Goal: Information Seeking & Learning: Learn about a topic

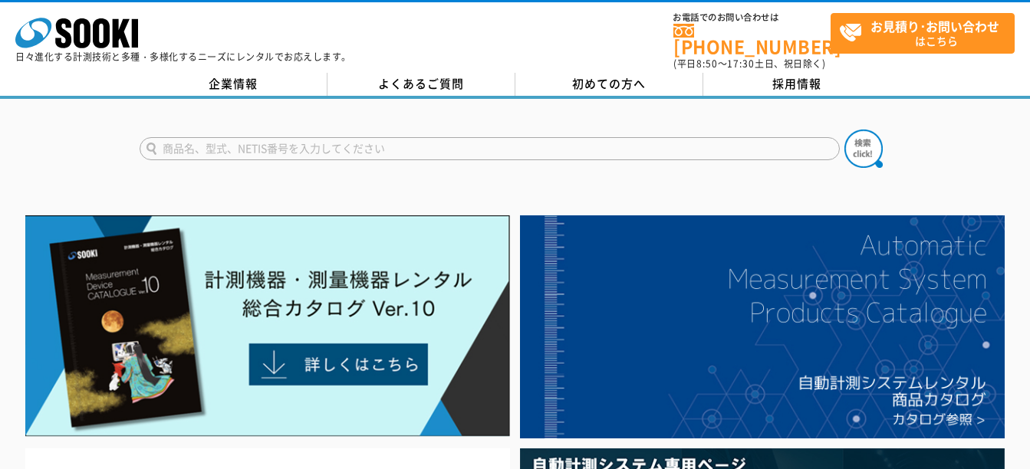
click at [293, 146] on input "text" at bounding box center [490, 148] width 700 height 23
type input "シュミットハンマーNSR"
click at [844, 130] on button at bounding box center [863, 149] width 38 height 38
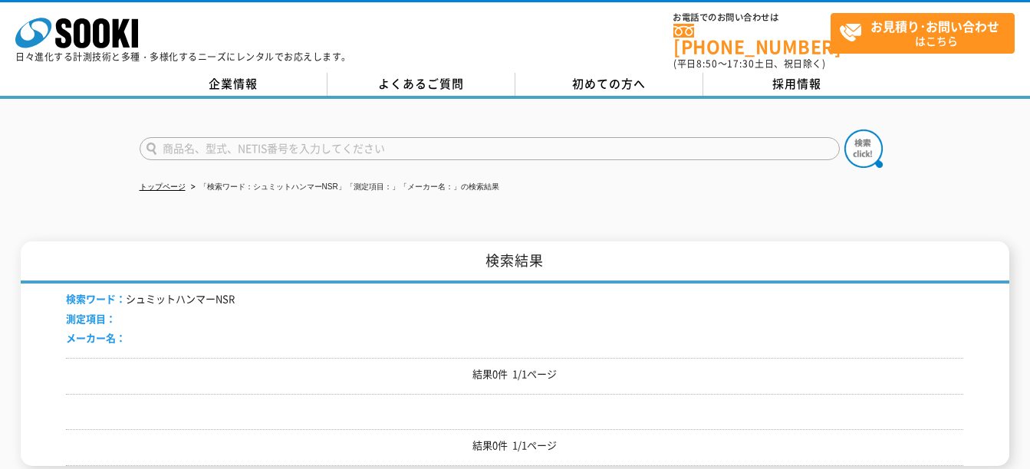
click at [261, 137] on input "text" at bounding box center [490, 148] width 700 height 23
type input "シュミットハンマー"
click at [844, 130] on button at bounding box center [863, 149] width 38 height 38
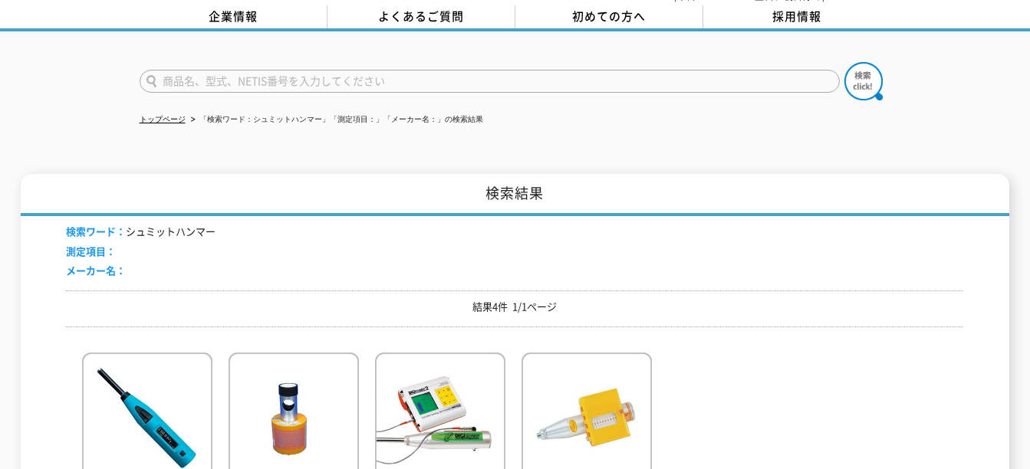
scroll to position [153, 0]
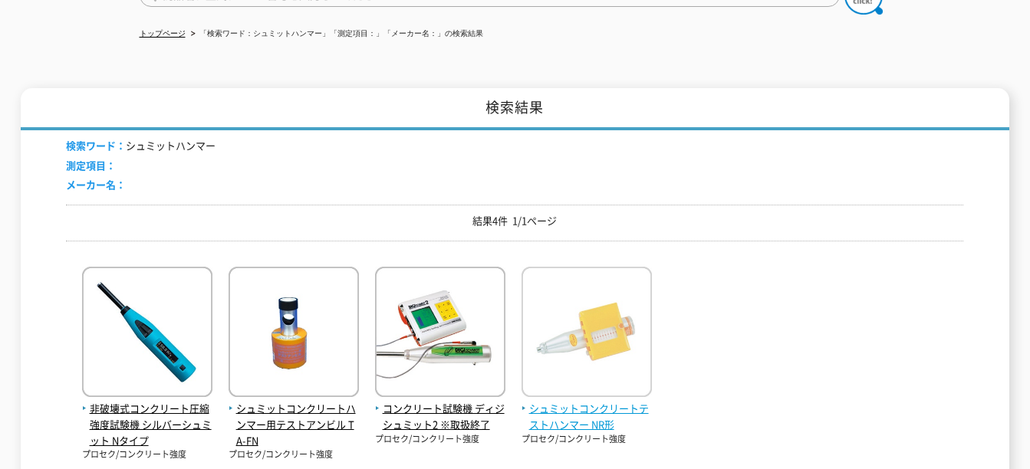
click at [603, 337] on img at bounding box center [586, 334] width 130 height 134
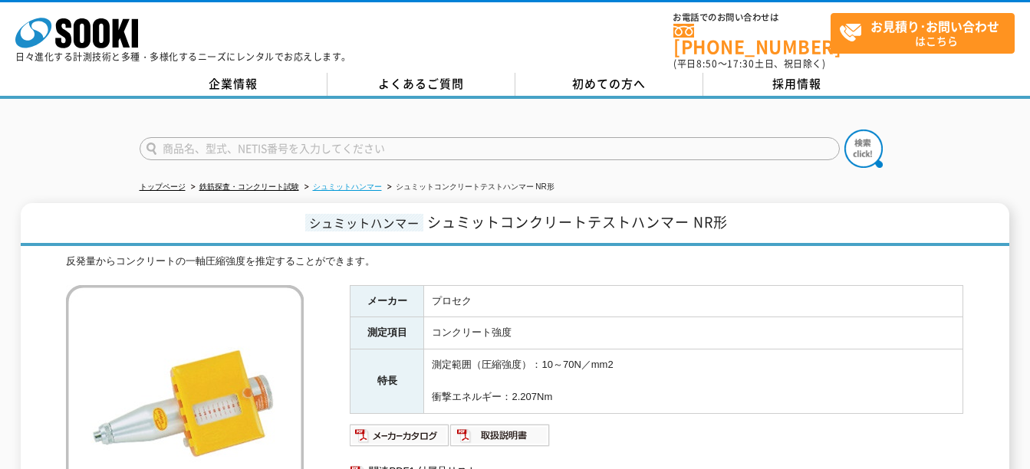
click at [368, 182] on link "シュミットハンマー" at bounding box center [347, 186] width 69 height 8
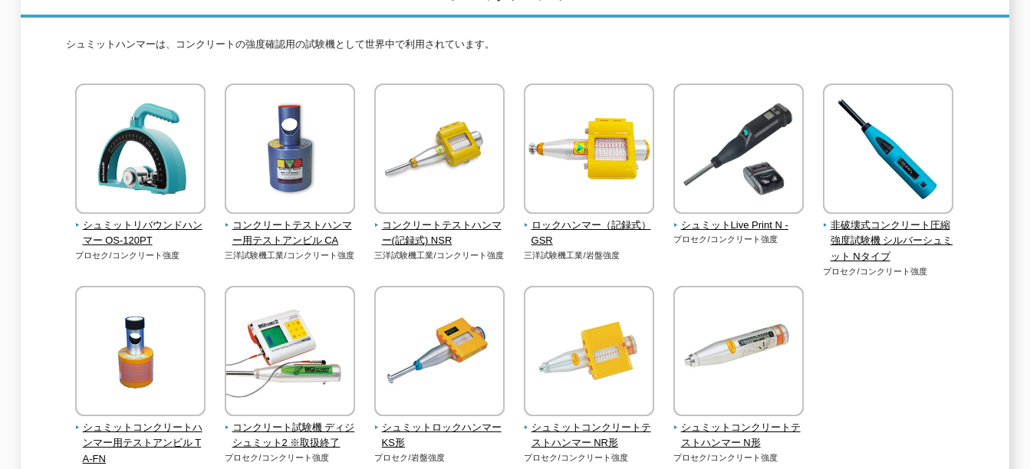
scroll to position [230, 0]
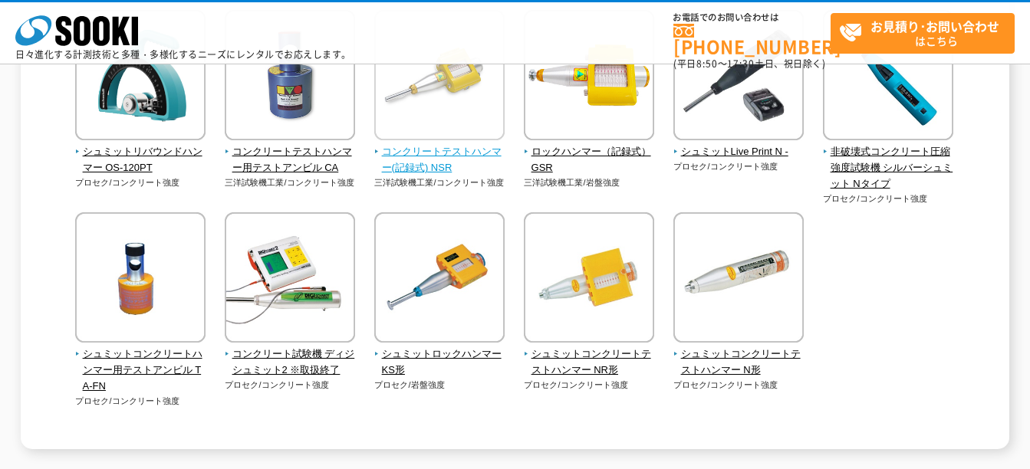
click at [427, 152] on span "コンクリートテストハンマー(記録式) NSR" at bounding box center [439, 160] width 131 height 32
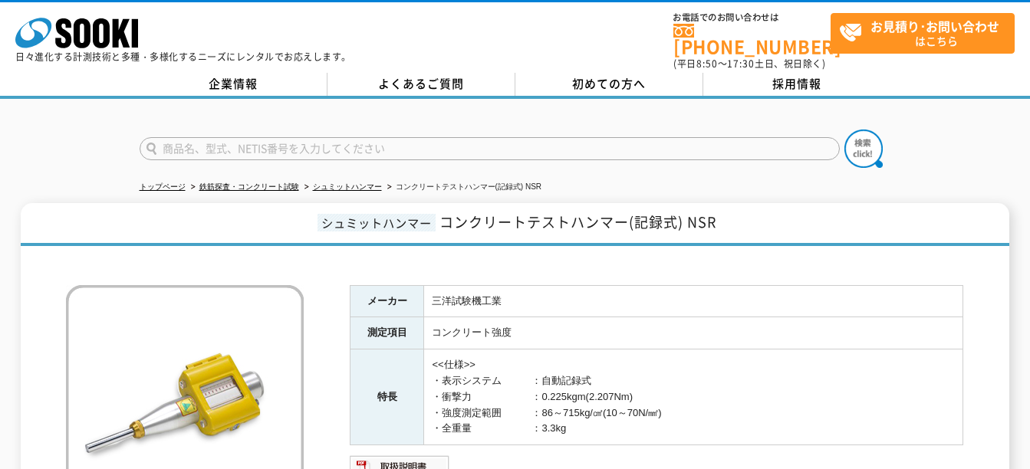
scroll to position [77, 0]
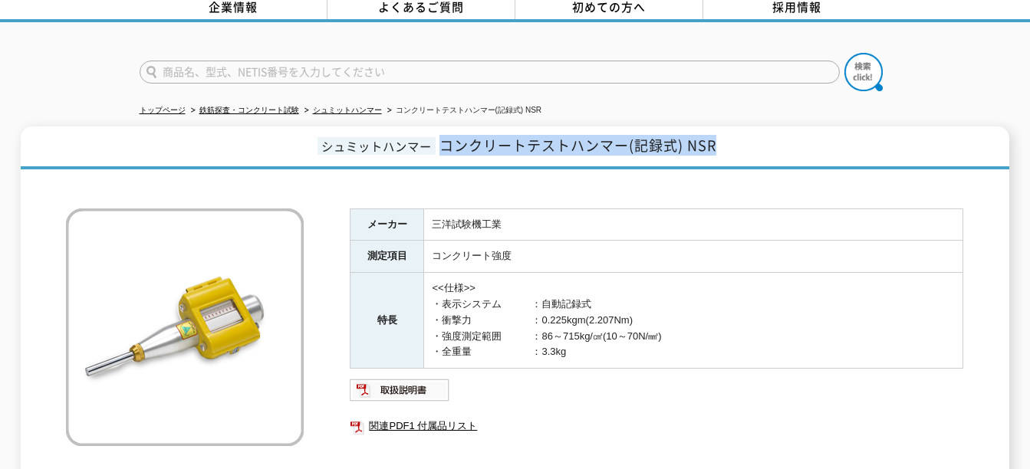
drag, startPoint x: 444, startPoint y: 139, endPoint x: 719, endPoint y: 140, distance: 275.3
click at [719, 140] on h1 "シュミットハンマー コンクリートテストハンマー(記録式) NSR" at bounding box center [515, 148] width 988 height 43
drag, startPoint x: 719, startPoint y: 140, endPoint x: 705, endPoint y: 140, distance: 13.8
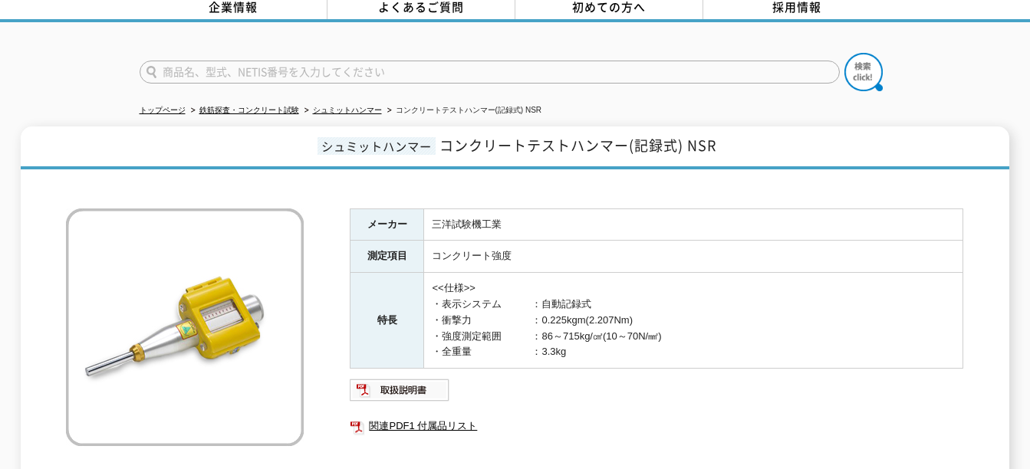
click at [426, 212] on td "三洋試験機工業" at bounding box center [693, 225] width 539 height 32
drag, startPoint x: 433, startPoint y: 212, endPoint x: 501, endPoint y: 219, distance: 67.8
click at [501, 219] on td "三洋試験機工業" at bounding box center [693, 225] width 539 height 32
copy td "三洋試験機工業"
click at [400, 378] on img at bounding box center [400, 390] width 100 height 25
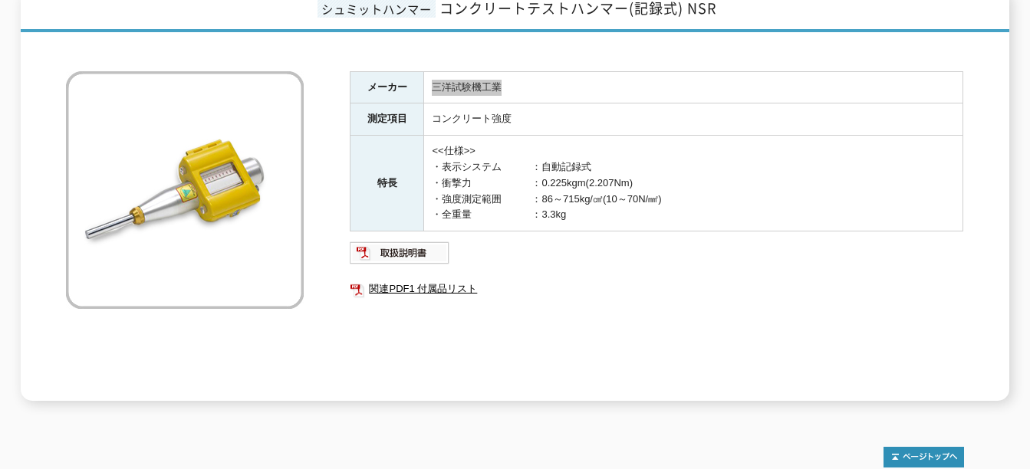
scroll to position [201, 0]
